Goal: Check status: Check status

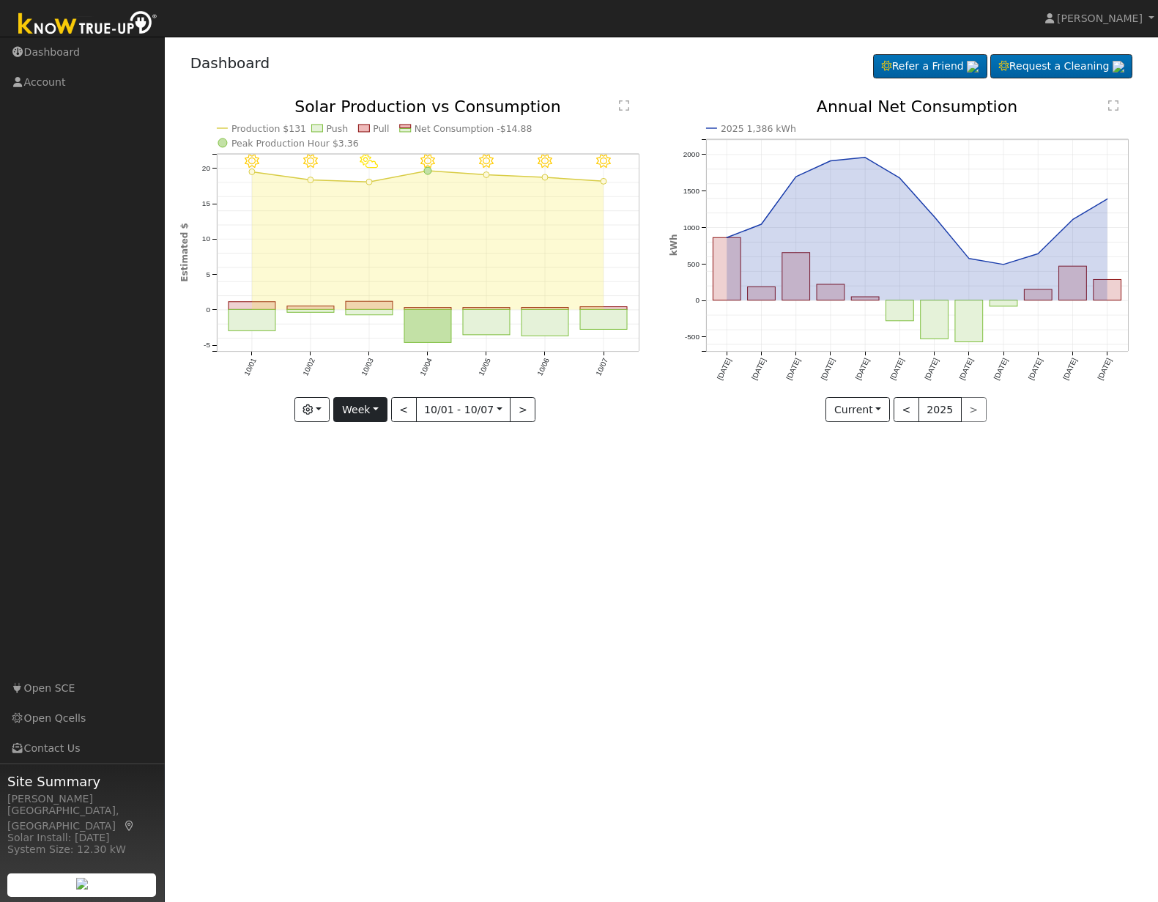
click at [366, 404] on button "Week" at bounding box center [359, 409] width 53 height 25
click at [372, 478] on link "Month" at bounding box center [385, 481] width 102 height 21
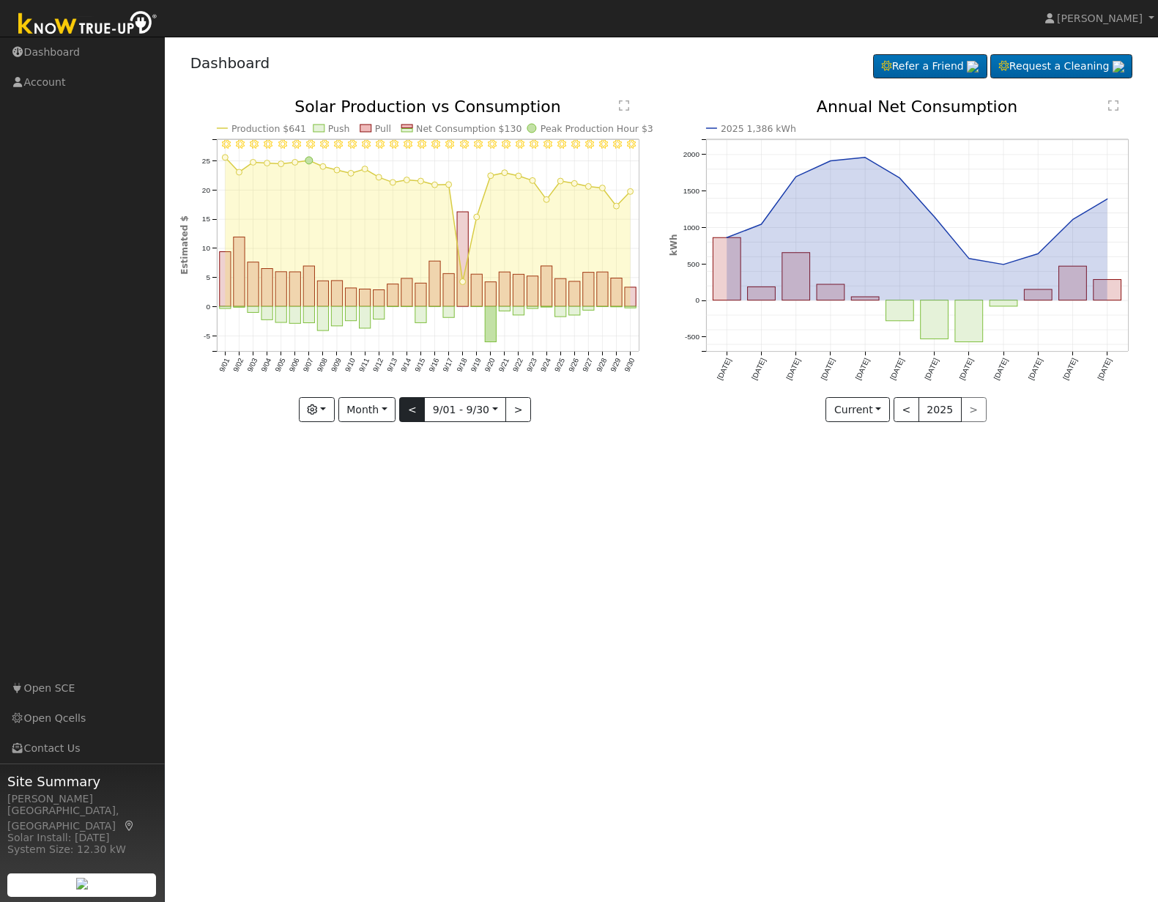
click at [410, 410] on button "<" at bounding box center [412, 409] width 26 height 25
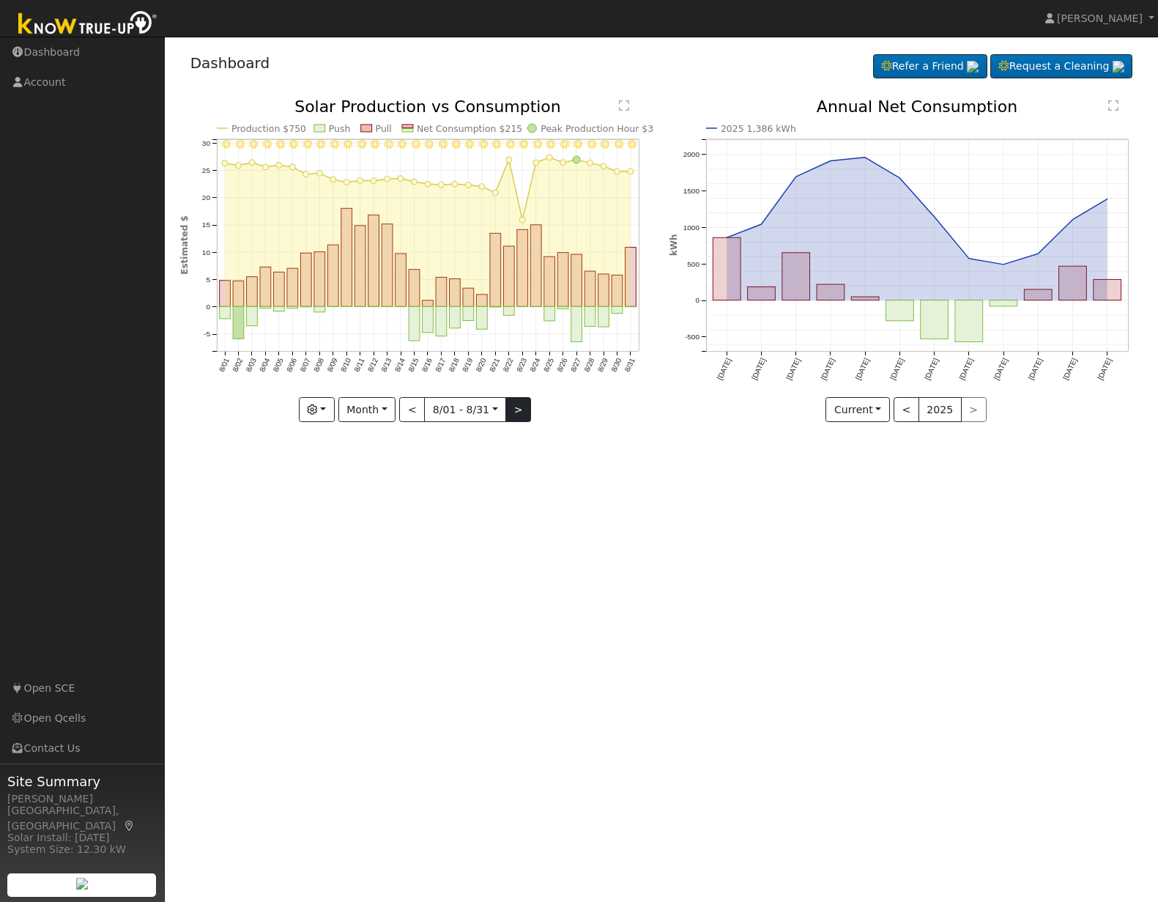
click at [524, 413] on button ">" at bounding box center [519, 409] width 26 height 25
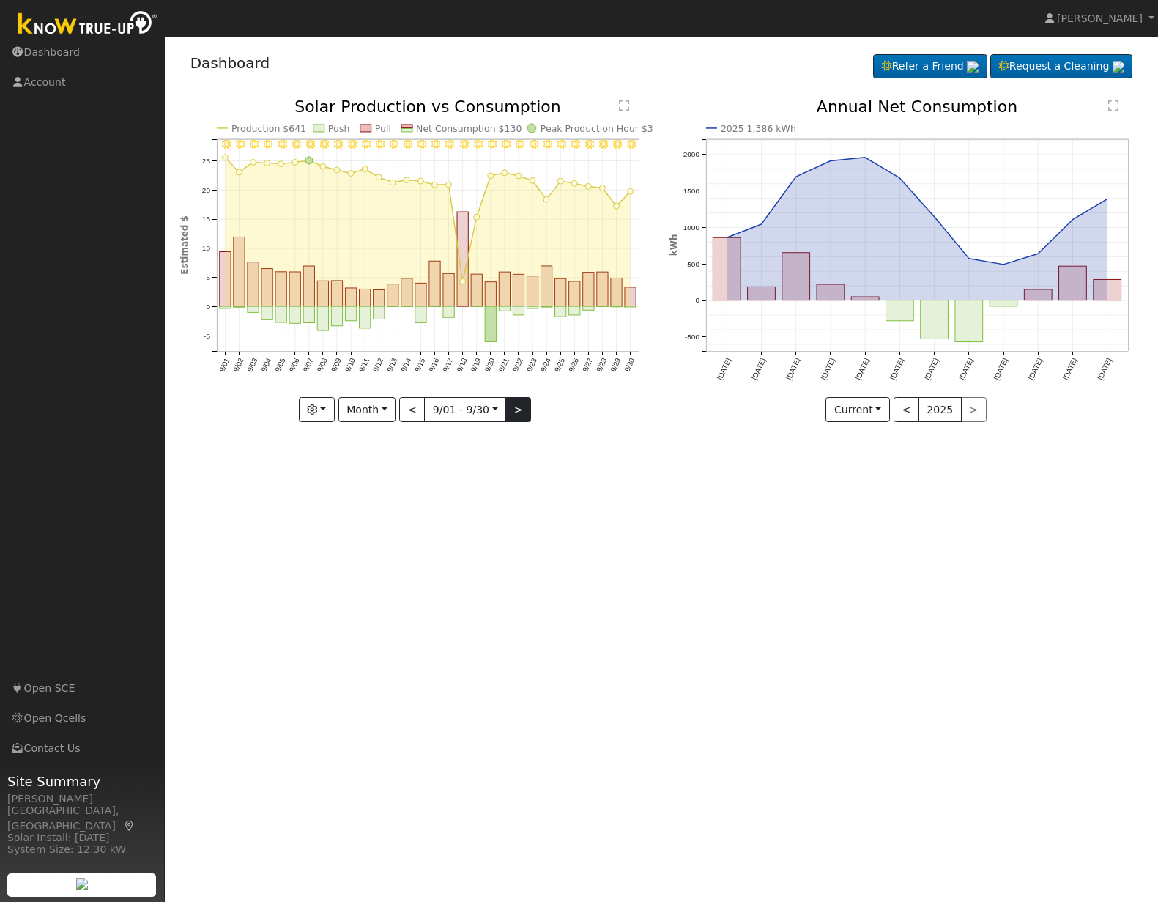
click at [524, 413] on button ">" at bounding box center [519, 409] width 26 height 25
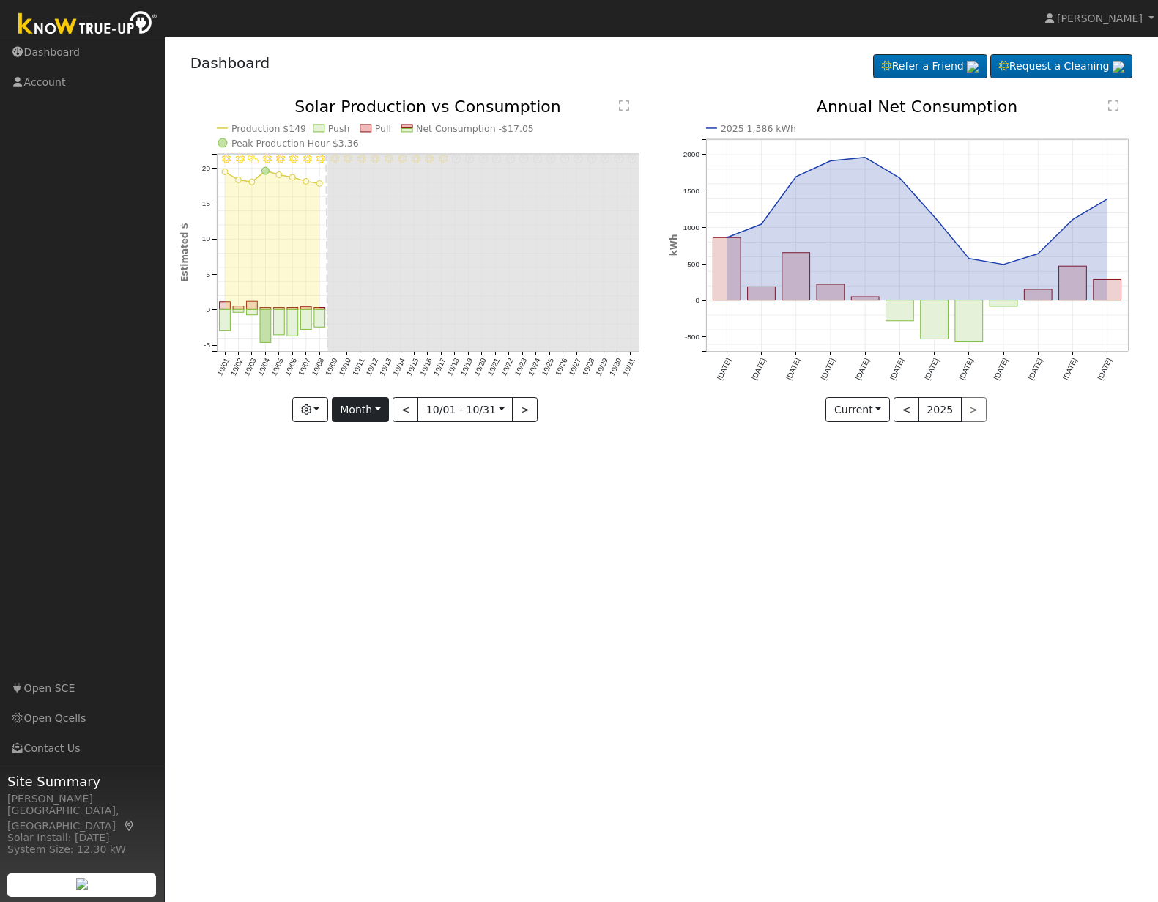
click at [375, 412] on button "Month" at bounding box center [361, 409] width 58 height 25
click at [381, 462] on link "Week" at bounding box center [384, 461] width 102 height 21
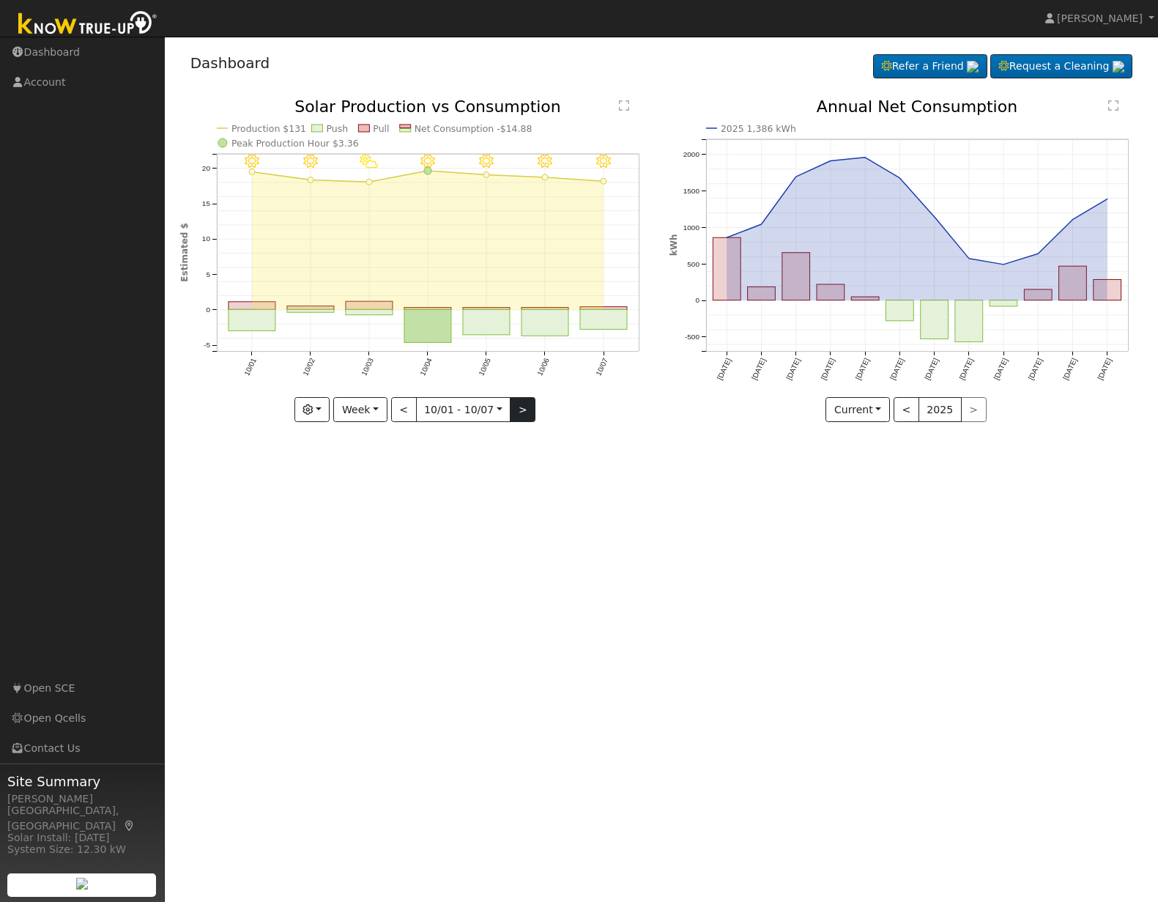
click at [516, 414] on button ">" at bounding box center [523, 409] width 26 height 25
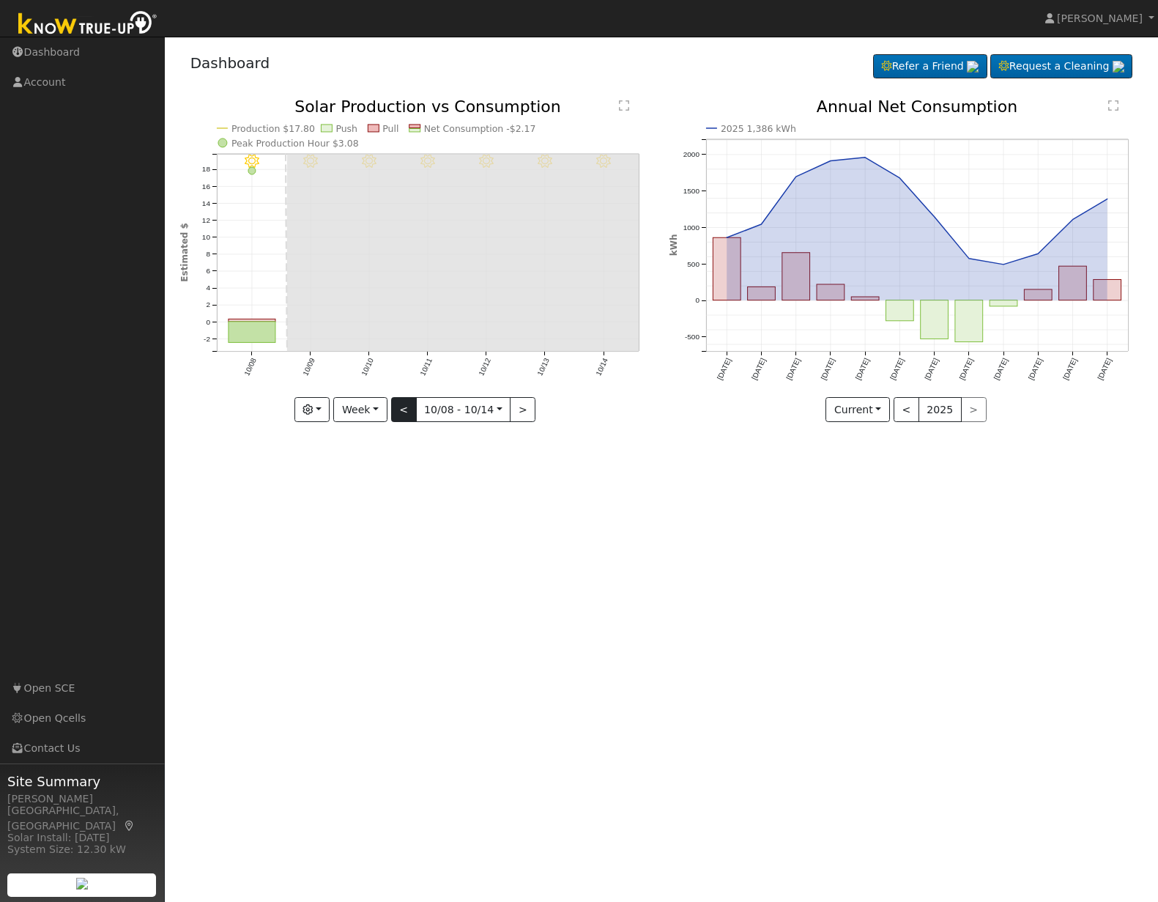
click at [405, 411] on button "<" at bounding box center [404, 409] width 26 height 25
type input "[DATE]"
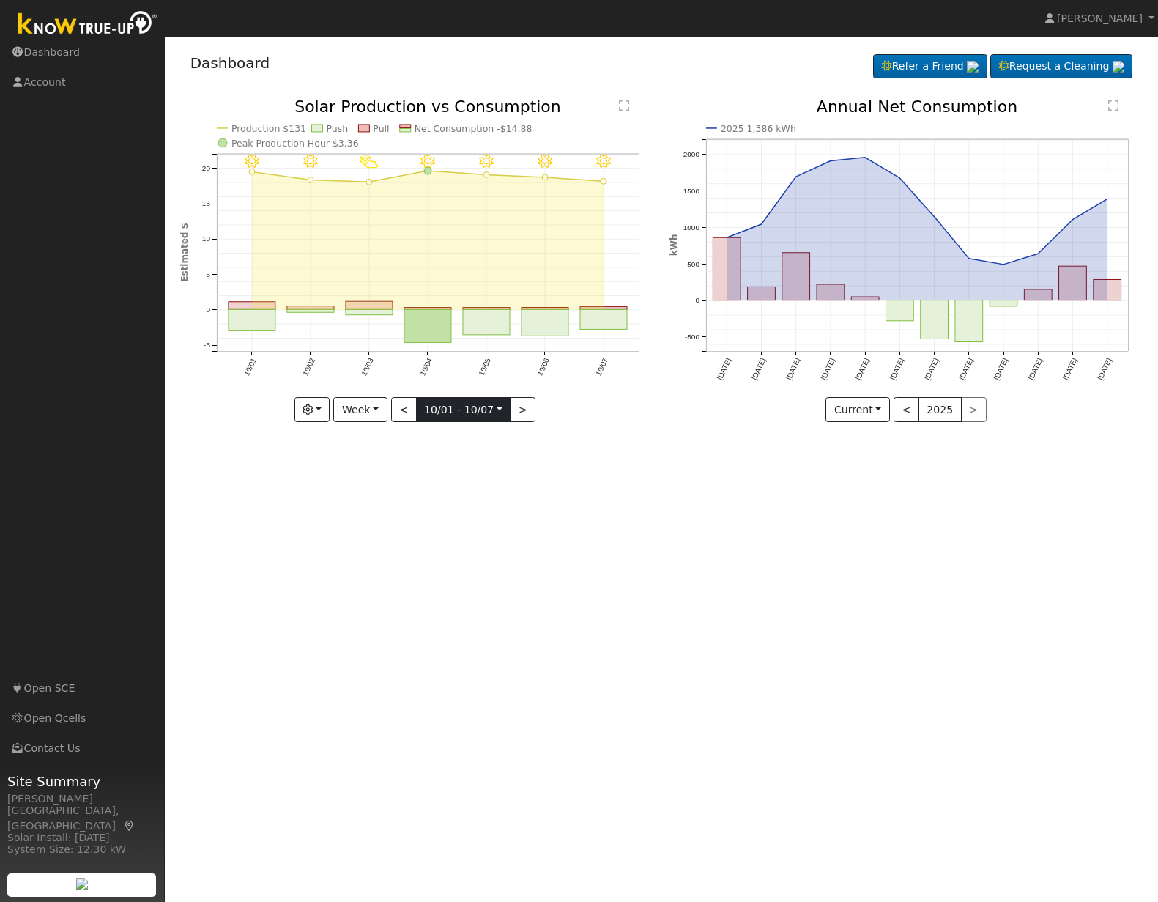
click at [496, 407] on body "[PERSON_NAME] [PERSON_NAME] Profile Help Center Terms Of Service See What's New…" at bounding box center [579, 469] width 1158 height 865
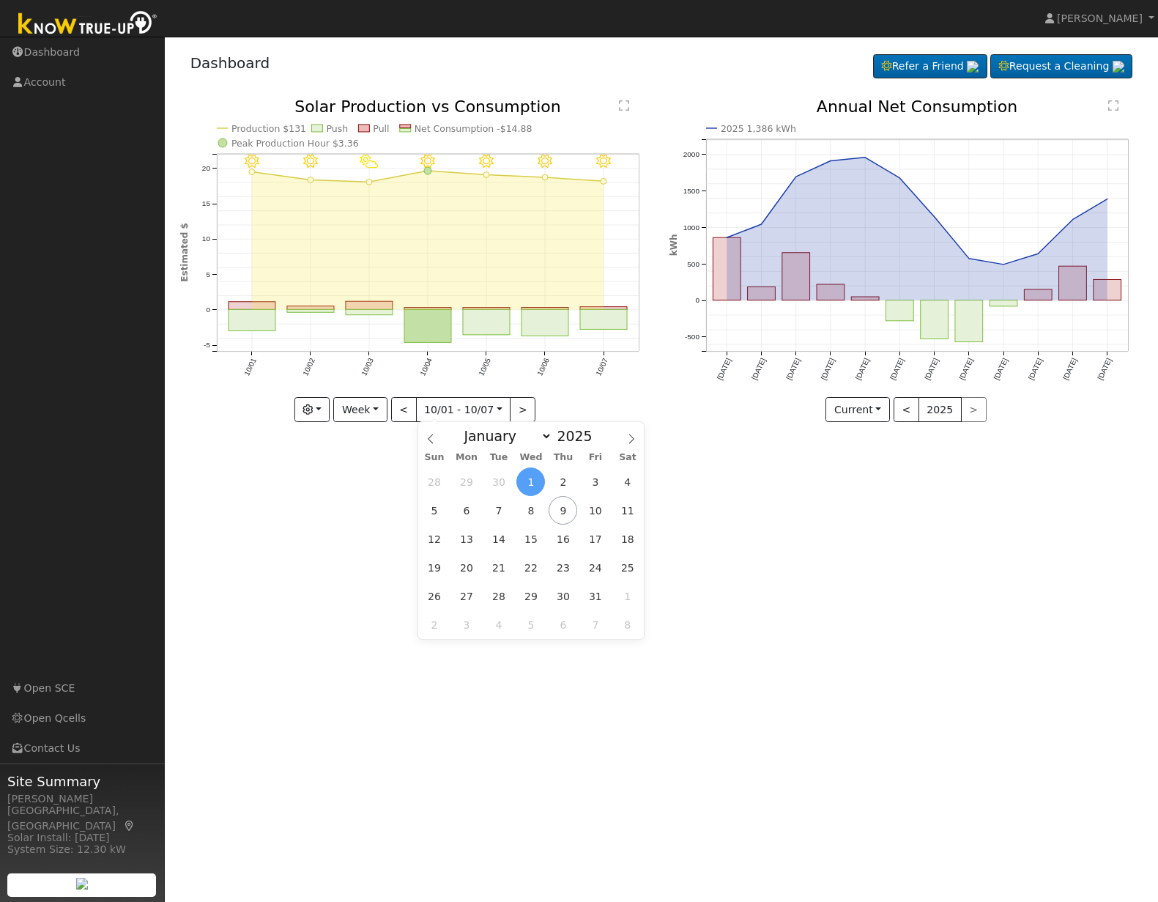
click at [725, 426] on div "2025 1,386 kWh [DATE] Nov '[DATE] Jan '[DATE] Mar '[DATE] May '[DATE] [DATE] '[…" at bounding box center [906, 271] width 489 height 345
click at [624, 106] on text "" at bounding box center [624, 106] width 10 height 12
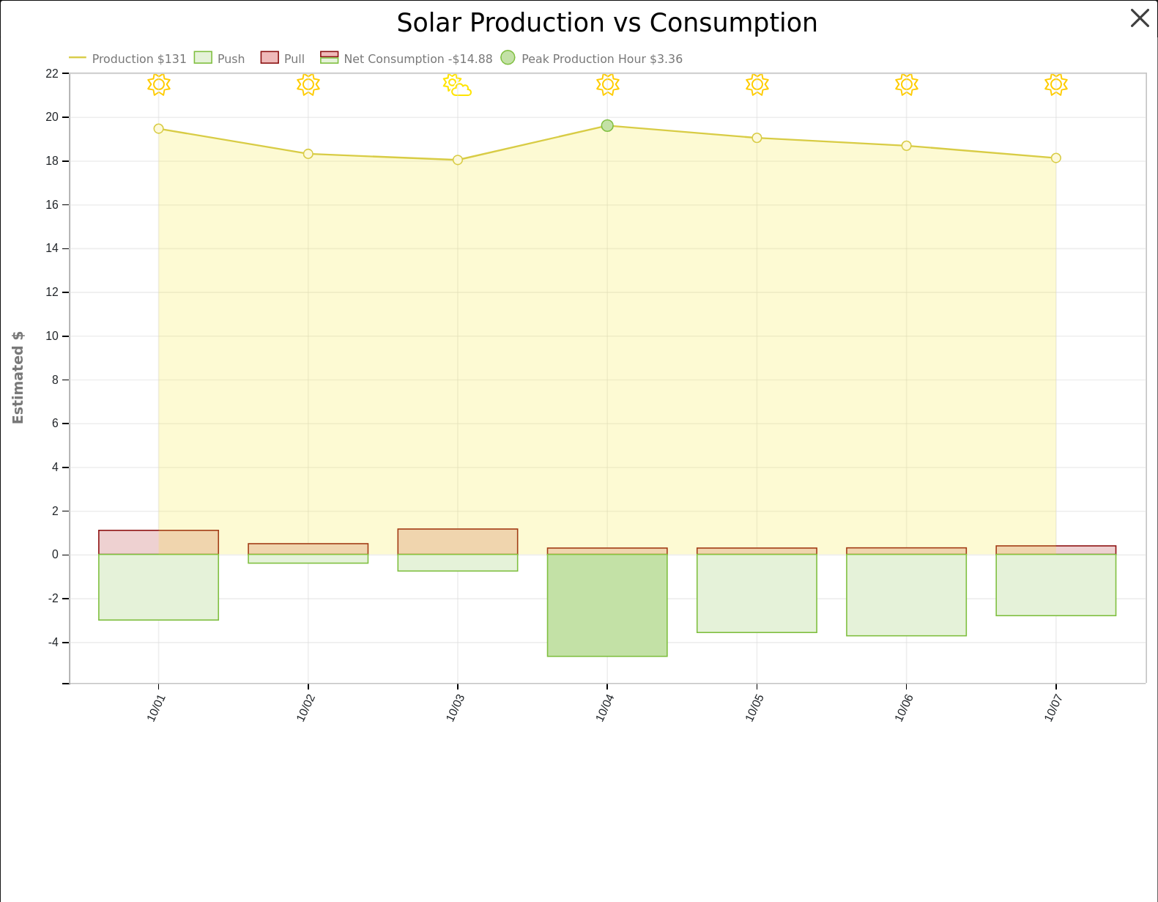
click at [1134, 21] on button "button" at bounding box center [1141, 18] width 28 height 28
